Goal: Information Seeking & Learning: Learn about a topic

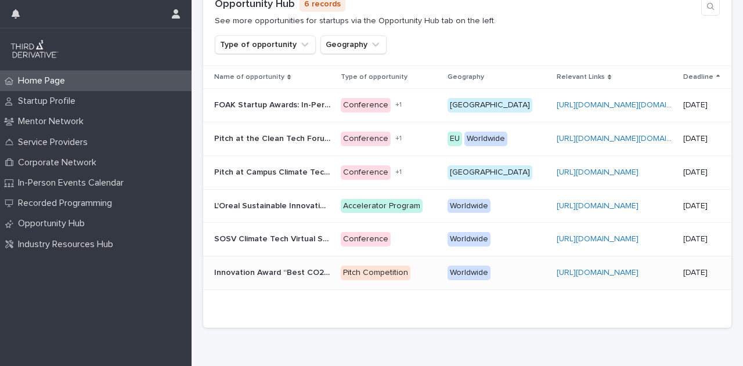
scroll to position [1000, 0]
click at [287, 132] on p "Pitch at the Clean Tech Forum Europe" at bounding box center [273, 137] width 118 height 12
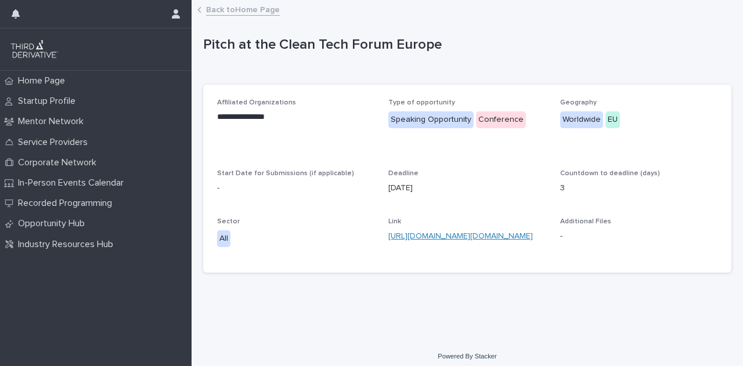
click at [436, 236] on link "[URL][DOMAIN_NAME][DOMAIN_NAME]" at bounding box center [460, 236] width 145 height 8
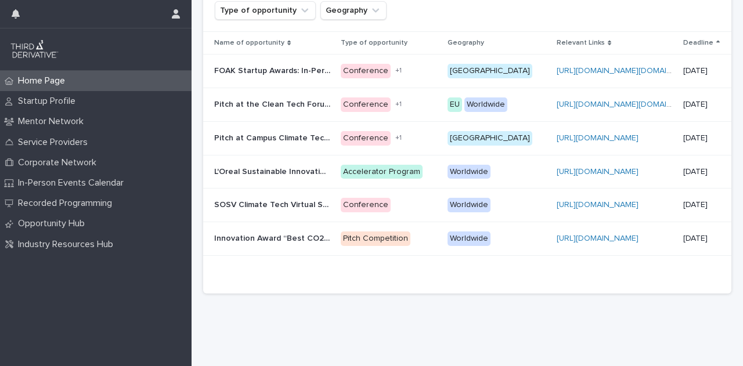
scroll to position [1033, 0]
drag, startPoint x: 697, startPoint y: 169, endPoint x: 292, endPoint y: 289, distance: 422.2
click at [292, 289] on div at bounding box center [467, 276] width 528 height 35
click at [251, 233] on p "Innovation Award “Best CO2 Utilisation 2026”" at bounding box center [273, 238] width 118 height 12
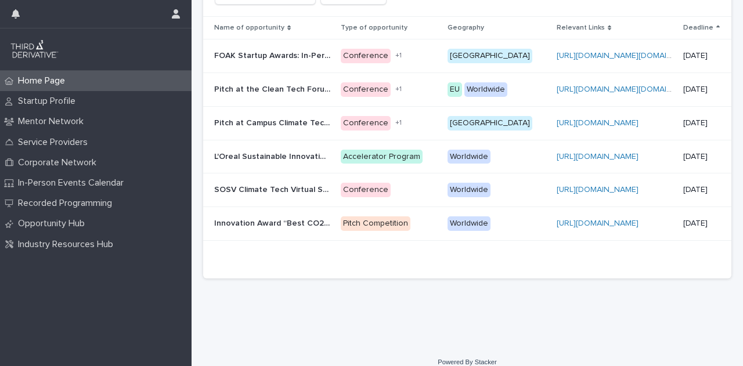
scroll to position [1059, 0]
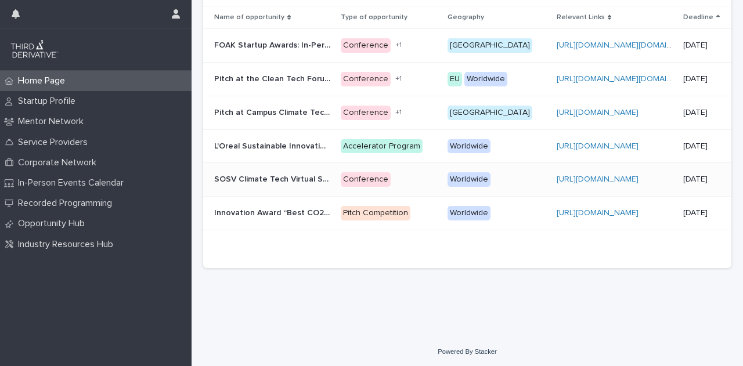
click at [248, 175] on p "SOSV Climate Tech Virtual Summit" at bounding box center [273, 178] width 118 height 12
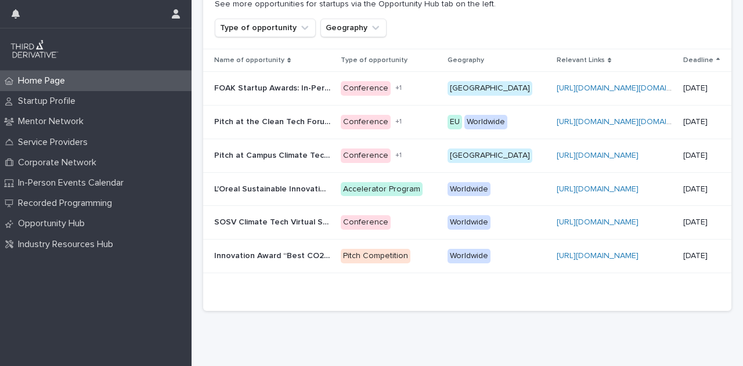
scroll to position [1059, 0]
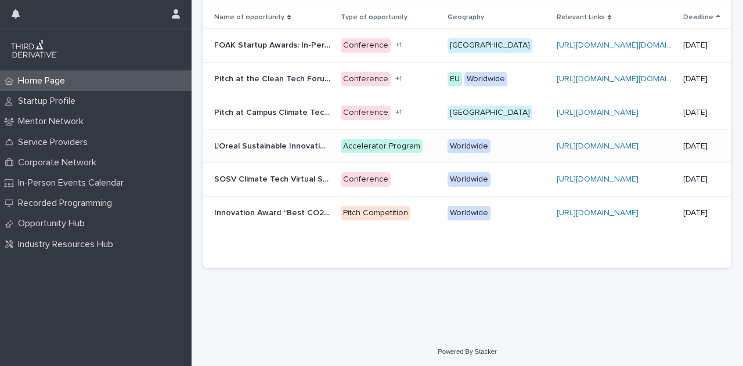
click at [270, 142] on p "L'Oreal Sustainable Innovation Accelerator" at bounding box center [273, 145] width 118 height 12
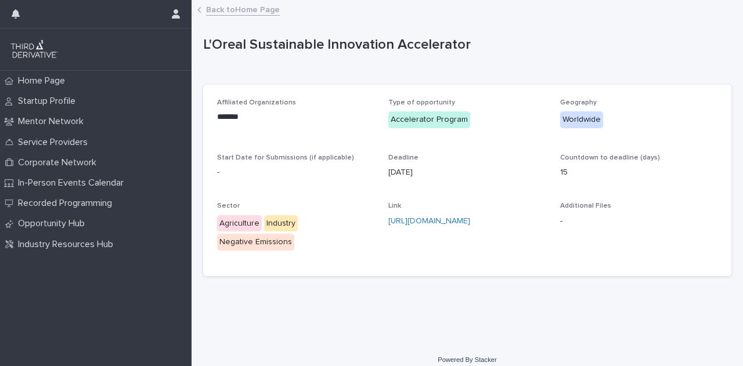
scroll to position [10, 0]
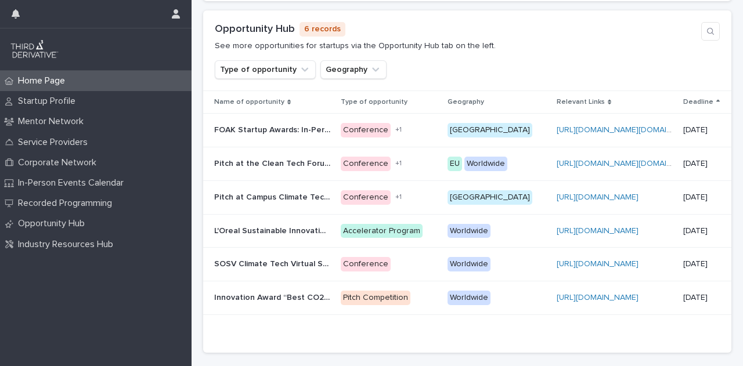
scroll to position [976, 0]
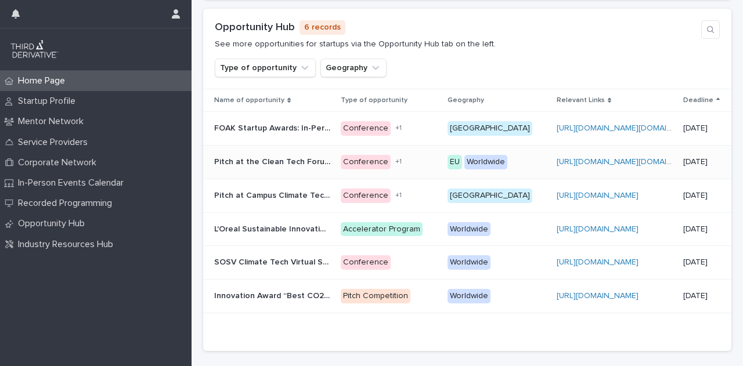
click at [253, 155] on p "Pitch at the Clean Tech Forum Europe" at bounding box center [273, 161] width 118 height 12
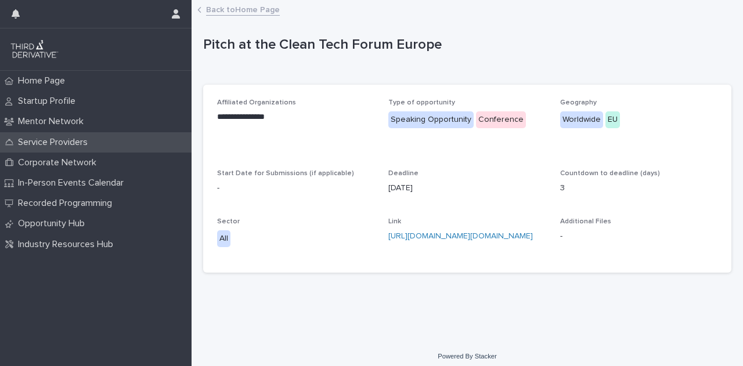
click at [69, 144] on p "Service Providers" at bounding box center [55, 142] width 84 height 11
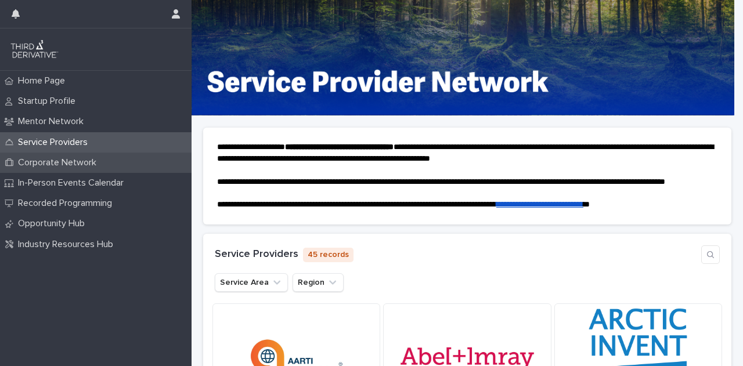
click at [68, 161] on p "Corporate Network" at bounding box center [59, 162] width 92 height 11
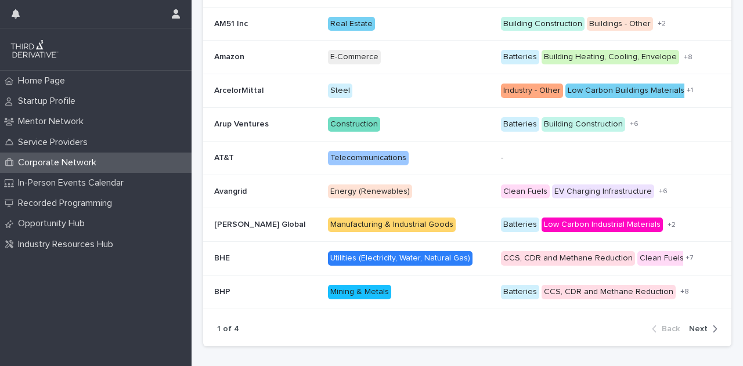
scroll to position [332, 0]
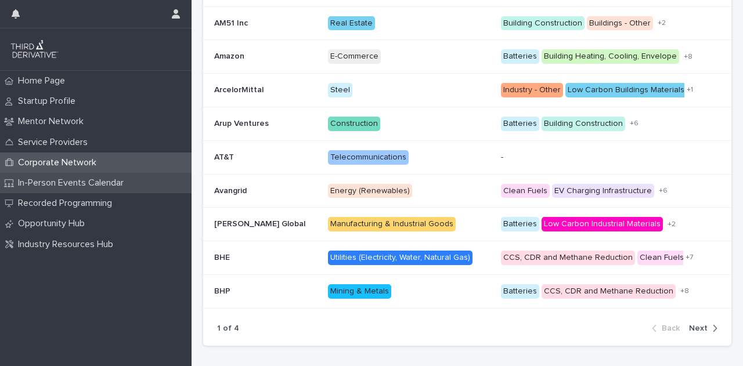
click at [103, 191] on div "In-Person Events Calendar" at bounding box center [96, 183] width 192 height 20
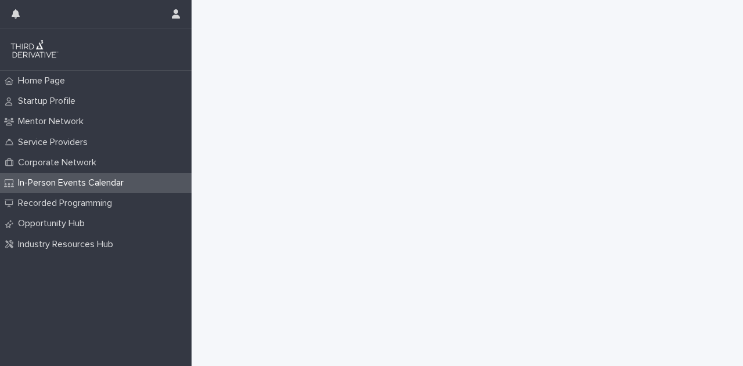
scroll to position [496, 0]
